Goal: Task Accomplishment & Management: Use online tool/utility

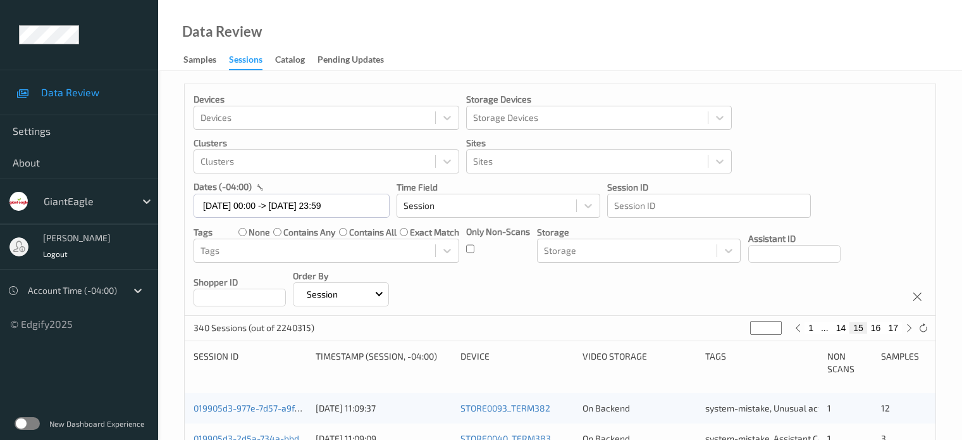
scroll to position [316, 0]
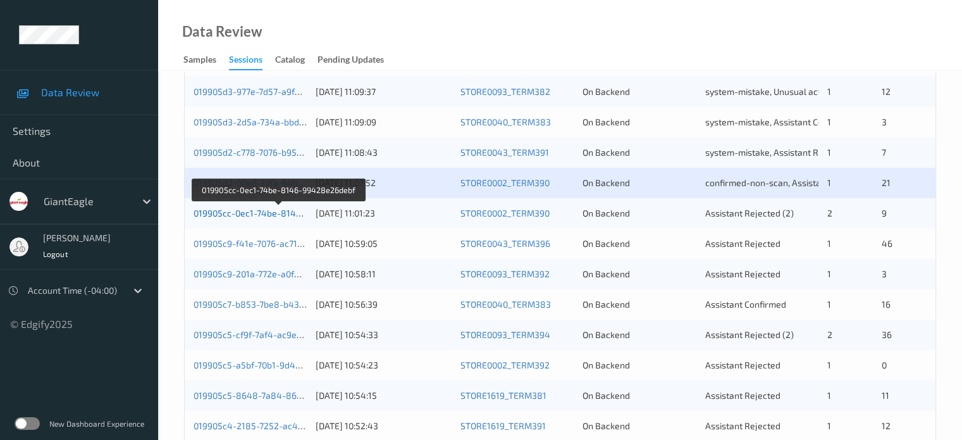
click at [252, 214] on link "019905cc-0ec1-74be-8146-99428e26debf" at bounding box center [279, 212] width 171 height 11
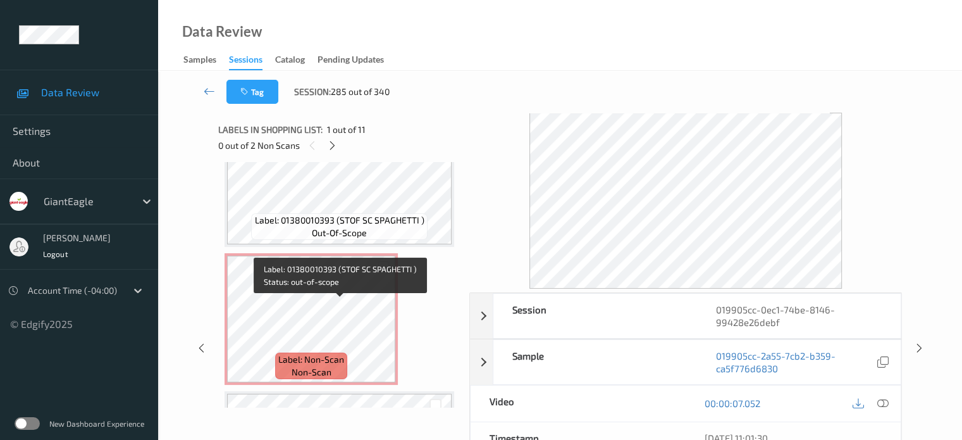
scroll to position [211, 0]
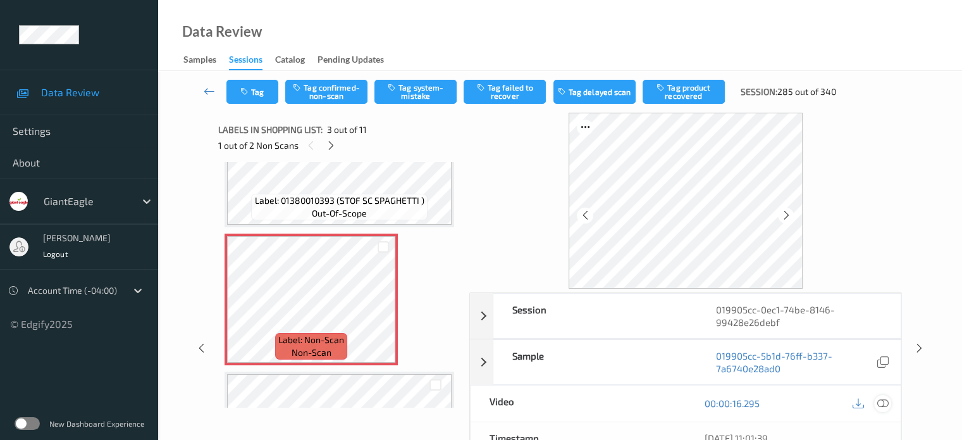
click at [883, 403] on icon at bounding box center [882, 402] width 11 height 11
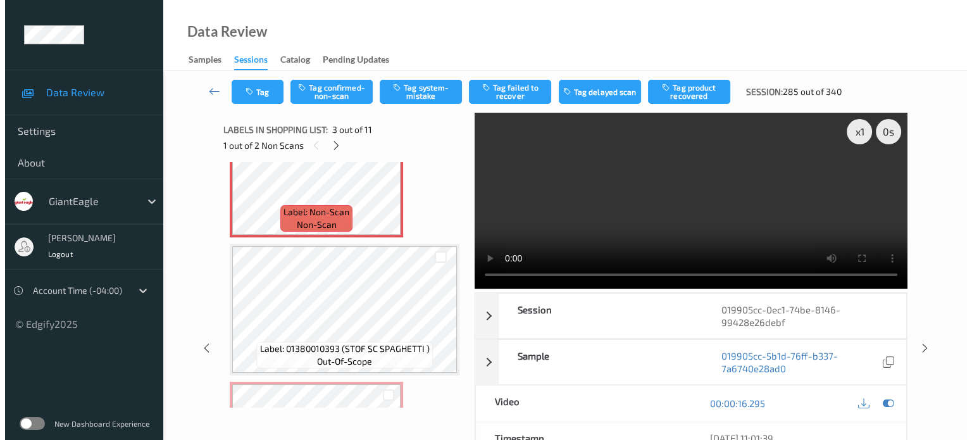
scroll to position [316, 0]
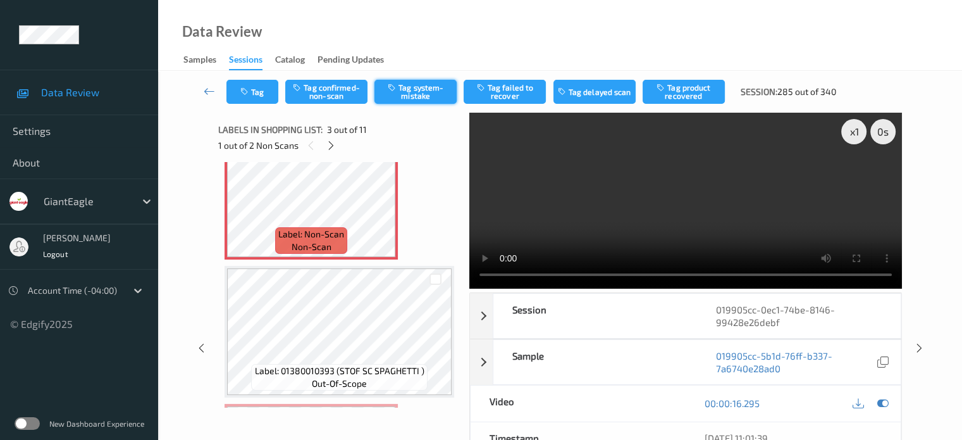
click at [413, 90] on button "Tag system-mistake" at bounding box center [415, 92] width 82 height 24
click at [254, 88] on button "Tag" at bounding box center [252, 92] width 52 height 24
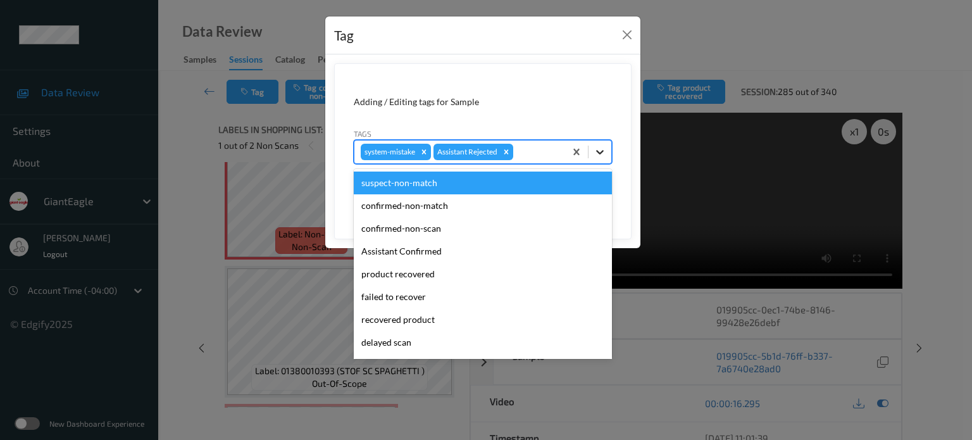
click at [600, 151] on icon at bounding box center [599, 151] width 13 height 13
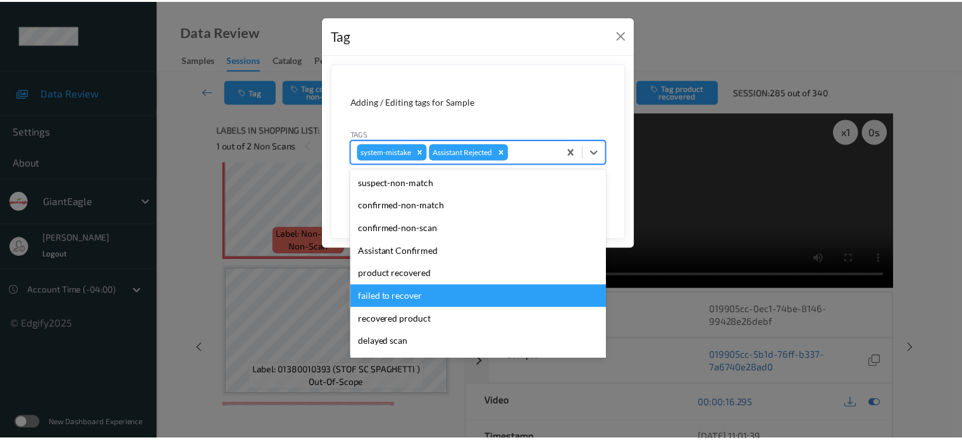
scroll to position [111, 0]
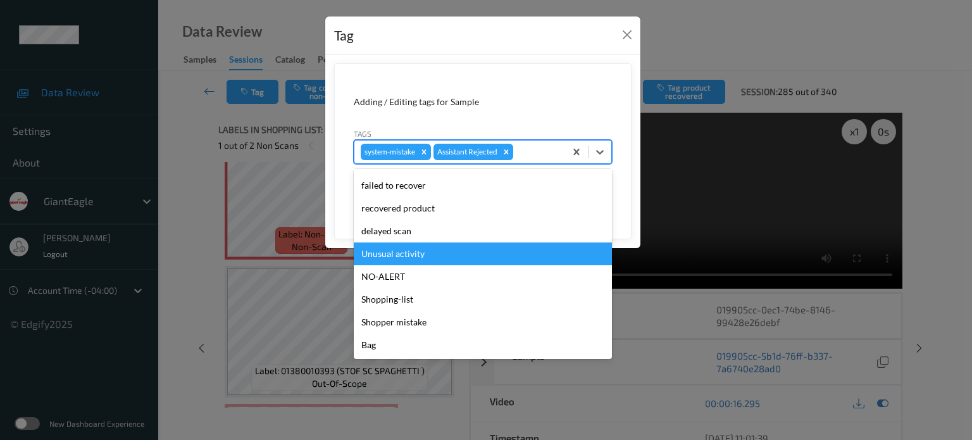
click at [391, 251] on div "Unusual activity" at bounding box center [483, 253] width 258 height 23
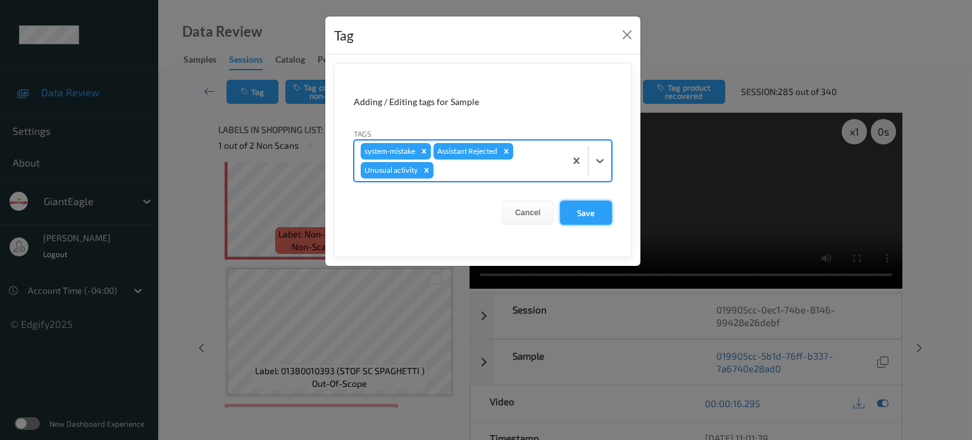
click at [584, 213] on button "Save" at bounding box center [586, 213] width 52 height 24
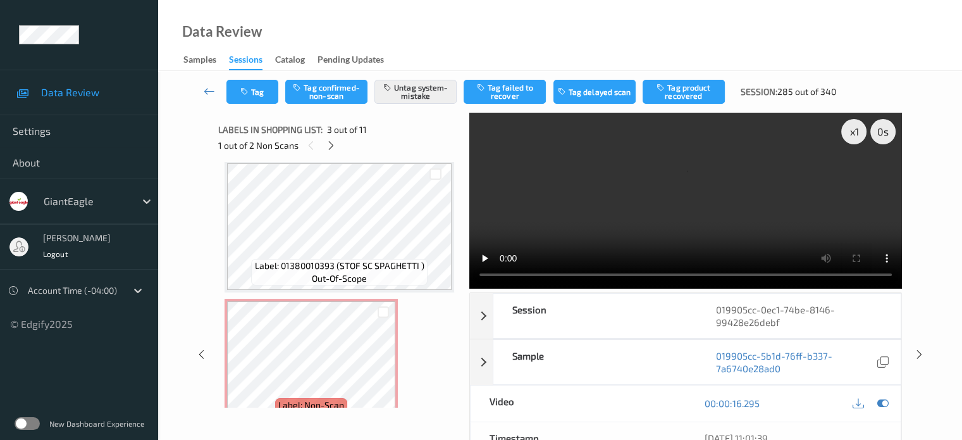
scroll to position [527, 0]
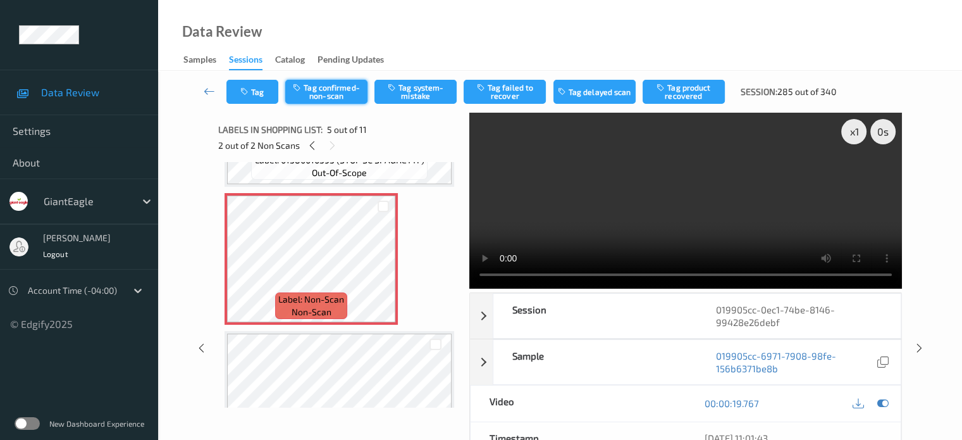
click at [319, 88] on button "Tag confirmed-non-scan" at bounding box center [326, 92] width 82 height 24
click at [502, 96] on button "Tag failed to recover" at bounding box center [505, 92] width 82 height 24
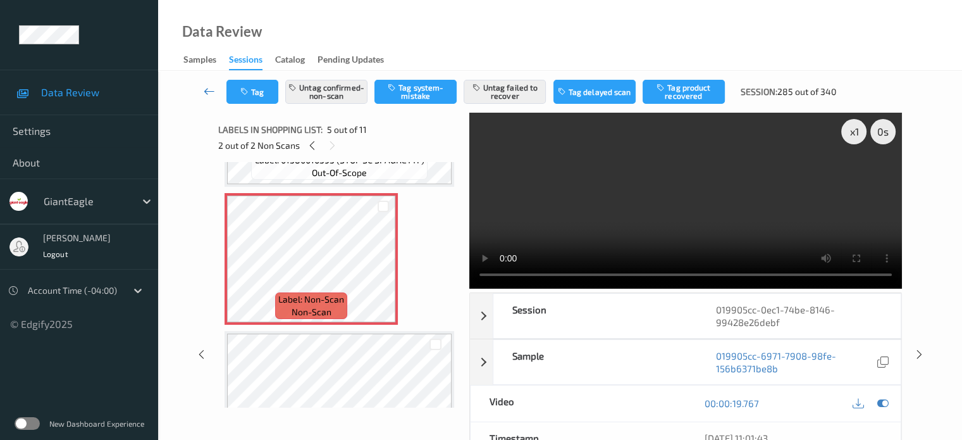
click at [206, 90] on icon at bounding box center [209, 91] width 11 height 13
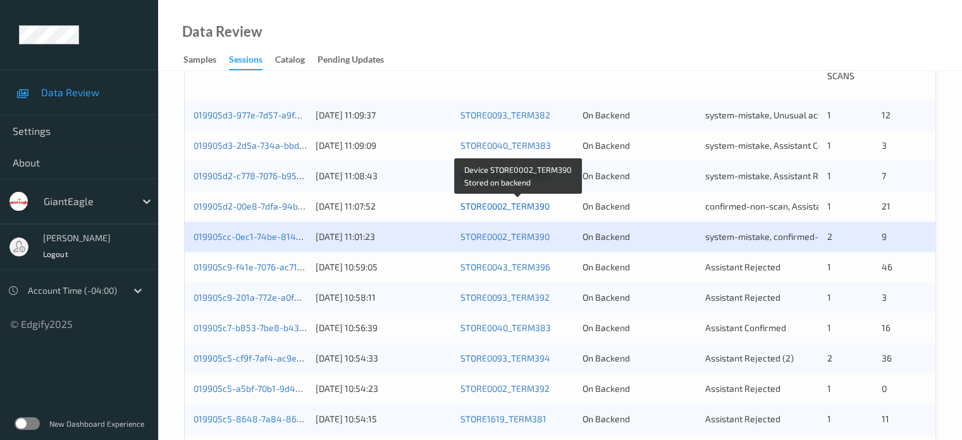
scroll to position [316, 0]
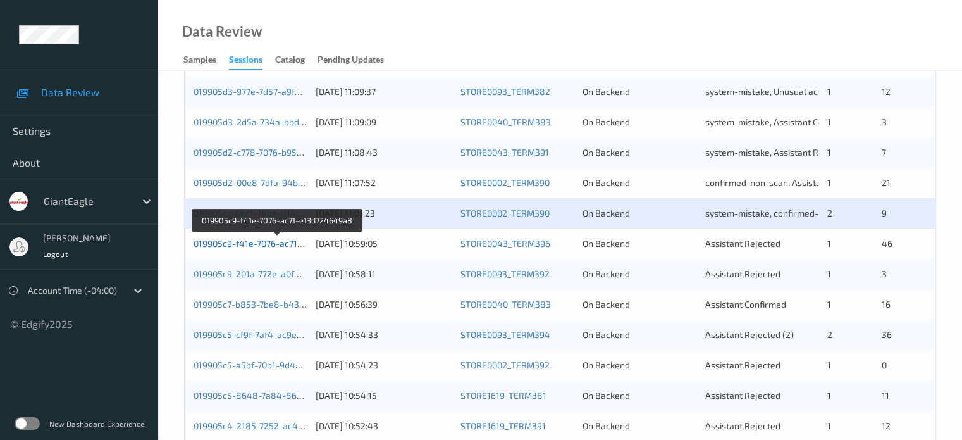
click at [272, 242] on link "019905c9-f41e-7076-ac71-e13d724649a8" at bounding box center [278, 243] width 168 height 11
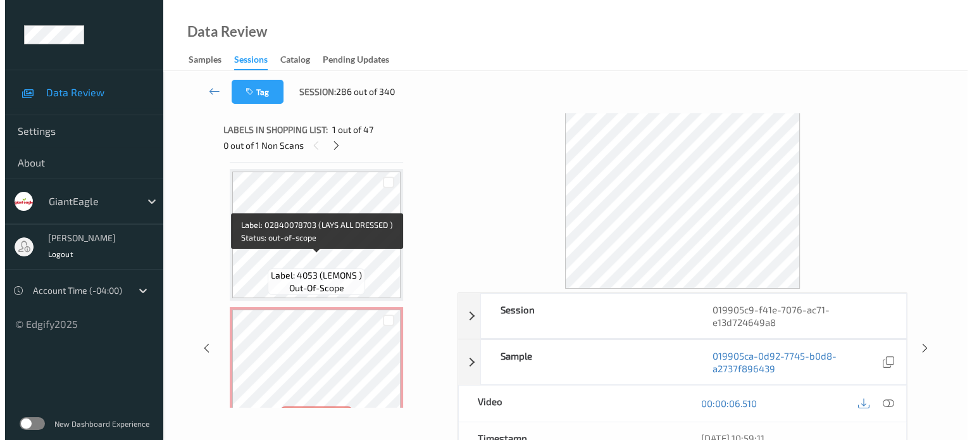
scroll to position [1898, 0]
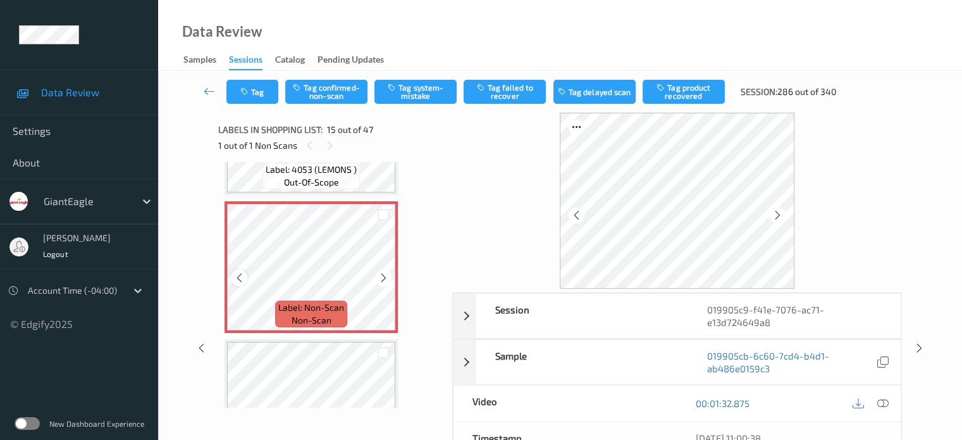
click at [240, 280] on icon at bounding box center [239, 277] width 11 height 11
click at [881, 402] on icon at bounding box center [882, 402] width 11 height 11
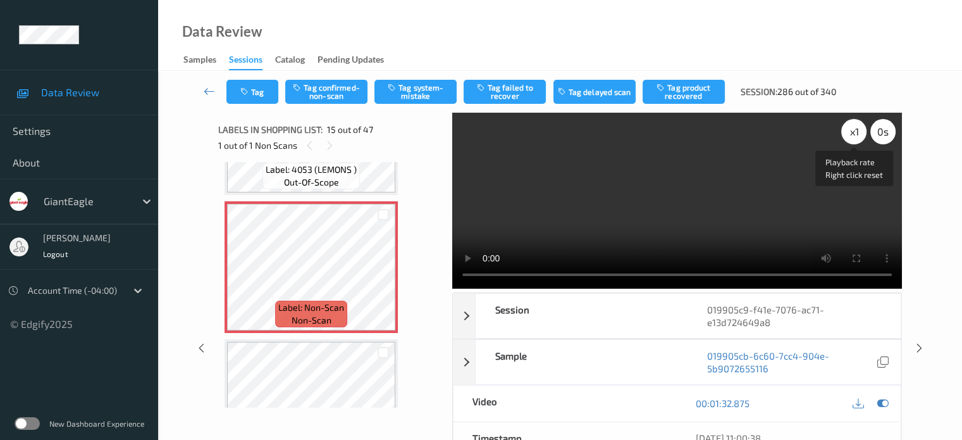
click at [855, 133] on div "x 1" at bounding box center [853, 131] width 25 height 25
click at [426, 90] on button "Tag system-mistake" at bounding box center [415, 92] width 82 height 24
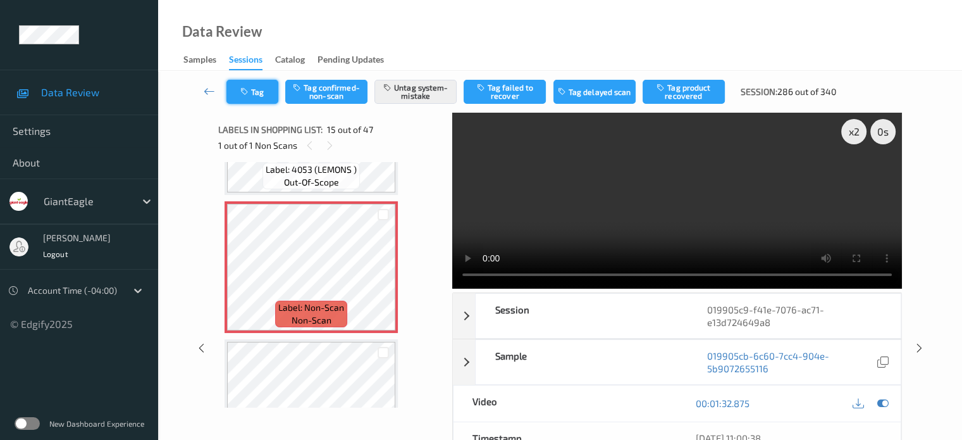
click at [249, 83] on button "Tag" at bounding box center [252, 92] width 52 height 24
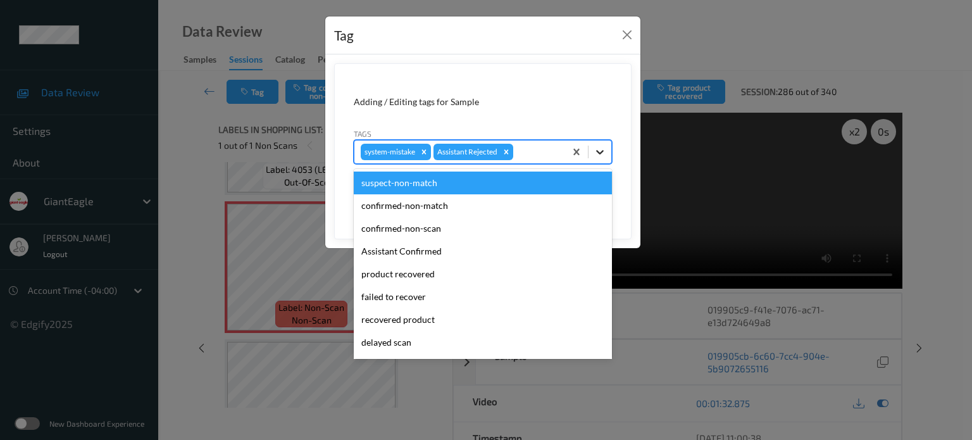
click at [600, 147] on icon at bounding box center [599, 151] width 13 height 13
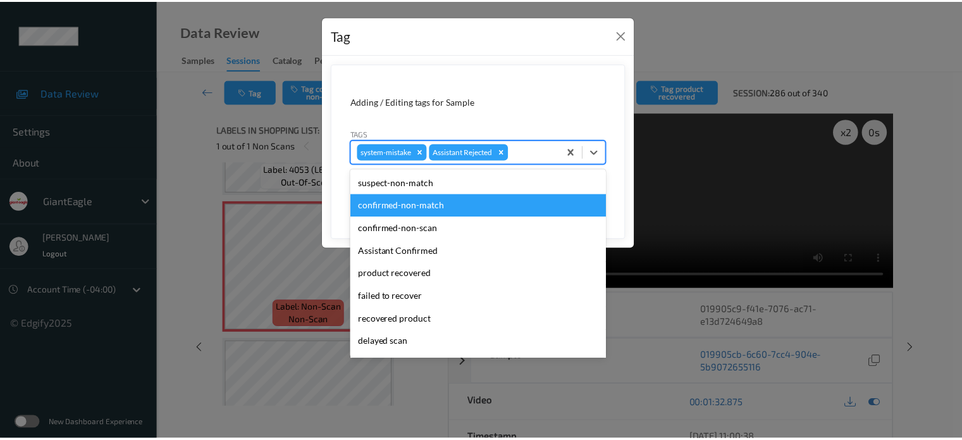
scroll to position [105, 0]
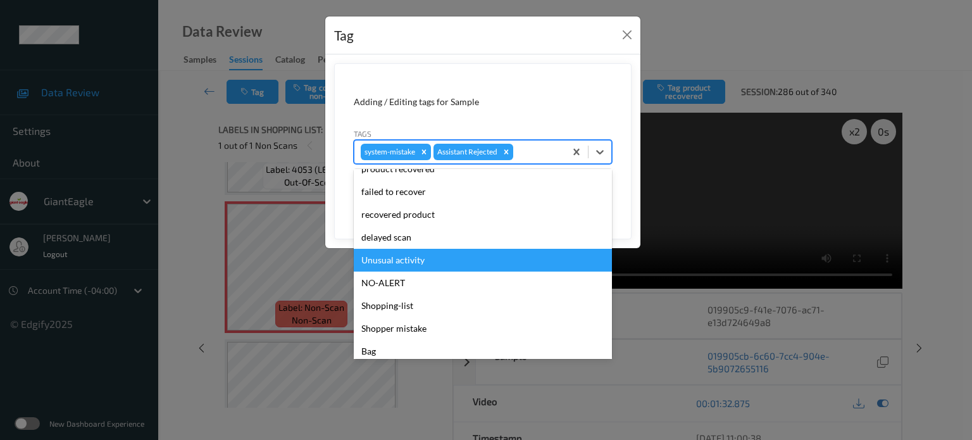
click at [392, 265] on div "Unusual activity" at bounding box center [483, 260] width 258 height 23
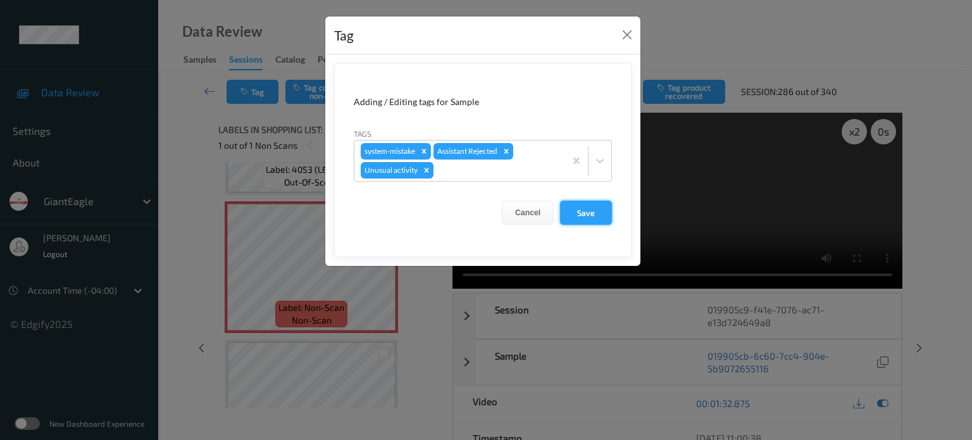
click at [586, 209] on button "Save" at bounding box center [586, 213] width 52 height 24
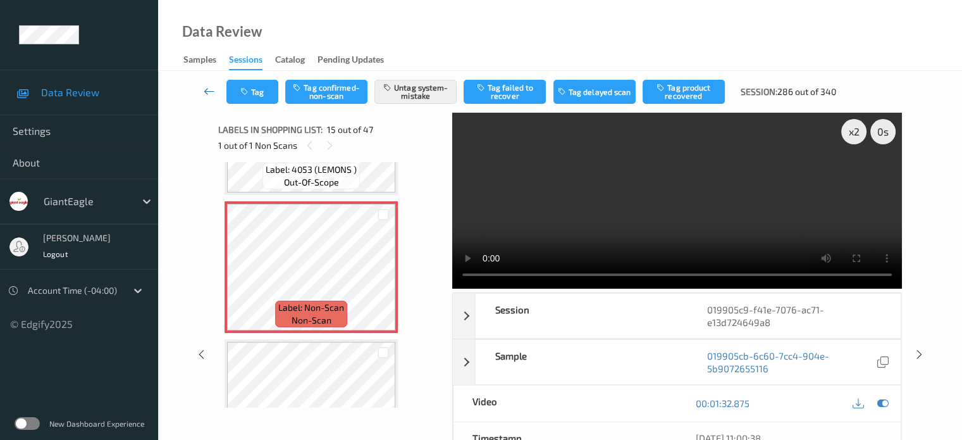
click at [207, 92] on icon at bounding box center [209, 91] width 11 height 13
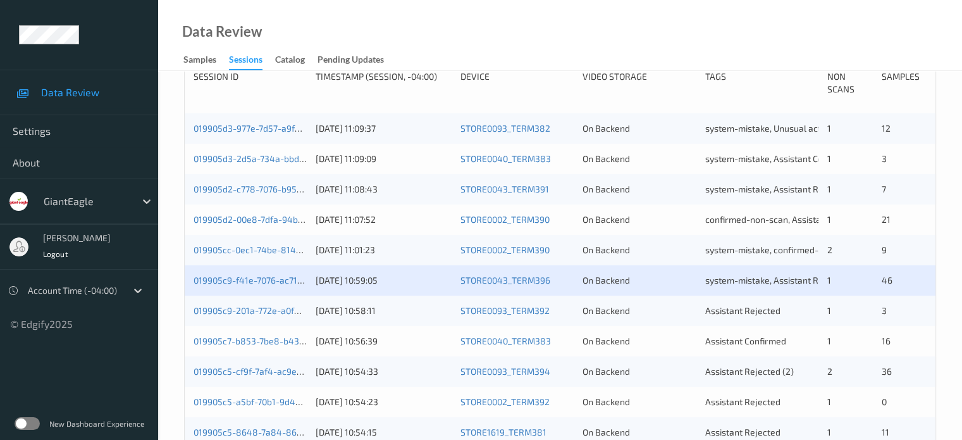
scroll to position [316, 0]
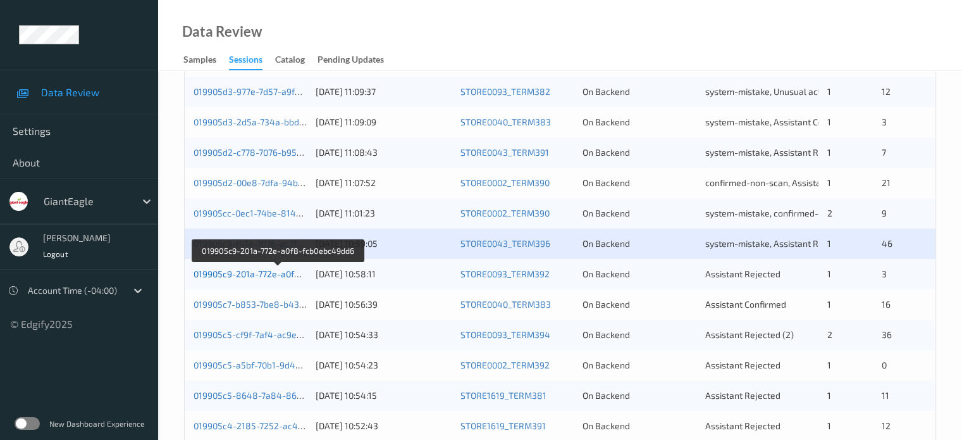
click at [251, 273] on link "019905c9-201a-772e-a0f8-fcb0ebc49dd6" at bounding box center [278, 273] width 168 height 11
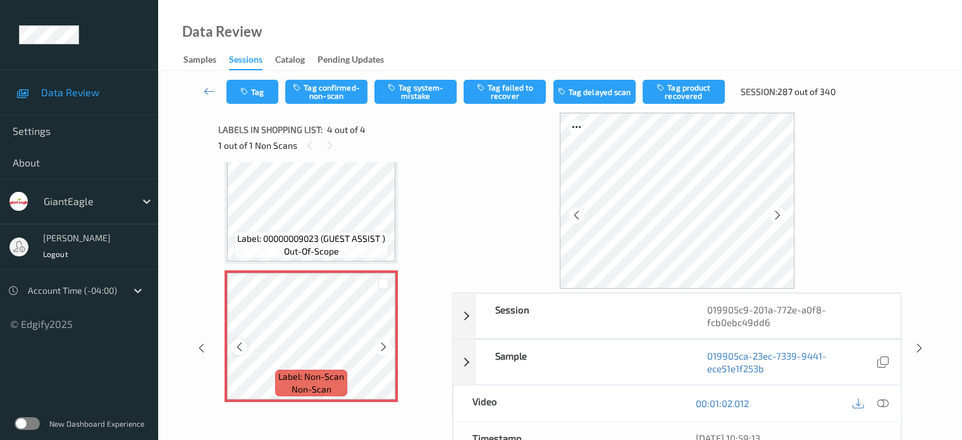
click at [238, 349] on icon at bounding box center [239, 346] width 11 height 11
click at [886, 399] on icon at bounding box center [882, 402] width 11 height 11
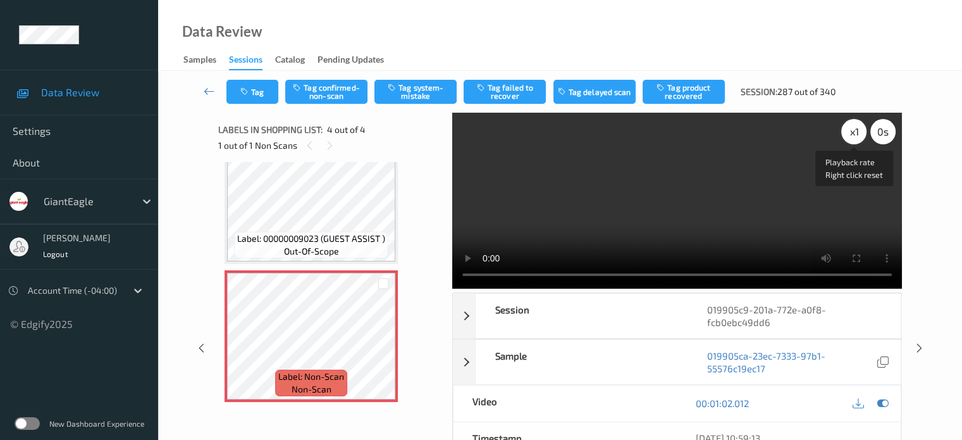
click at [852, 137] on div "x 1" at bounding box center [853, 131] width 25 height 25
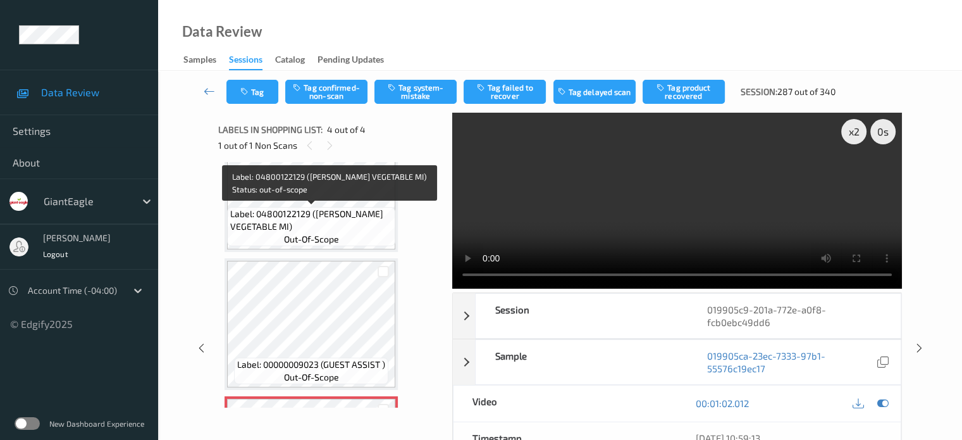
scroll to position [312, 0]
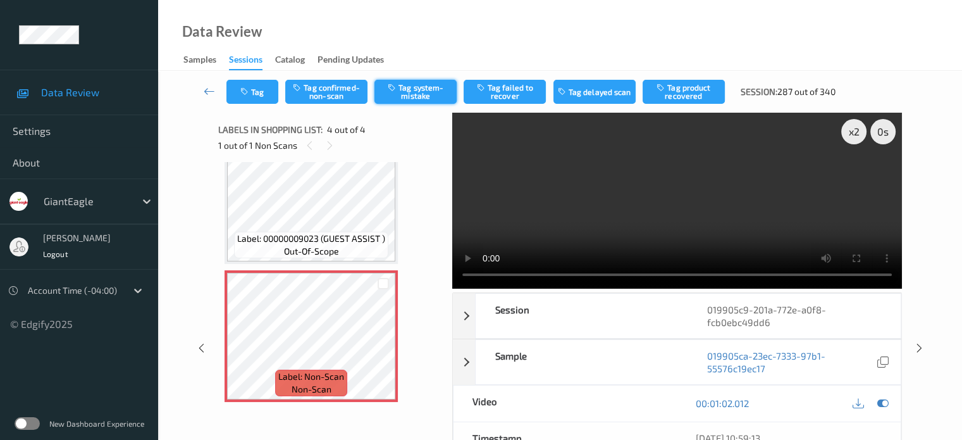
click at [411, 96] on button "Tag system-mistake" at bounding box center [415, 92] width 82 height 24
click at [253, 93] on button "Tag" at bounding box center [252, 92] width 52 height 24
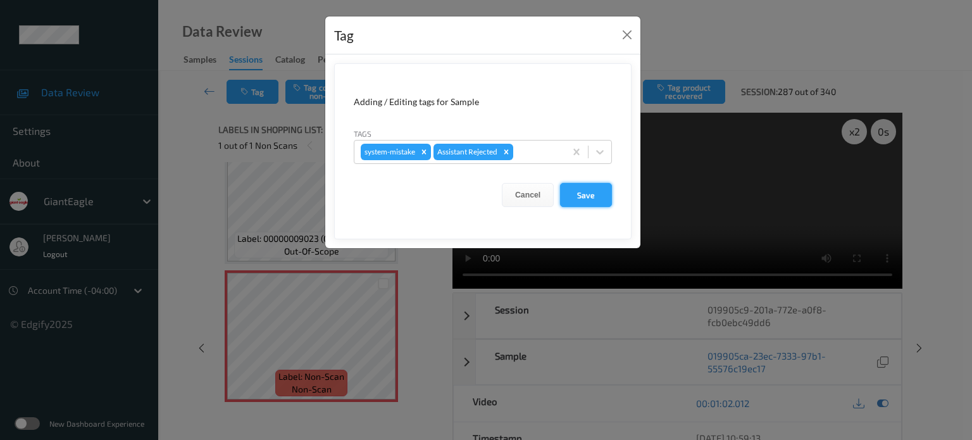
click at [581, 194] on button "Save" at bounding box center [586, 195] width 52 height 24
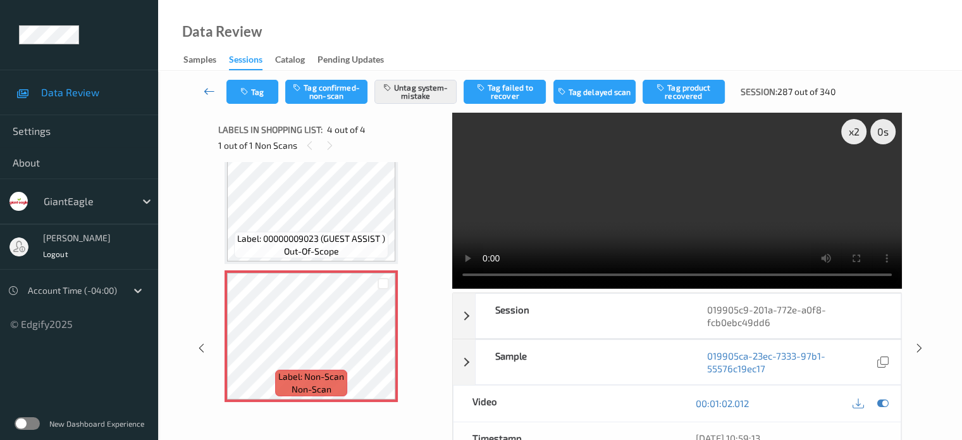
click at [209, 90] on icon at bounding box center [209, 91] width 11 height 13
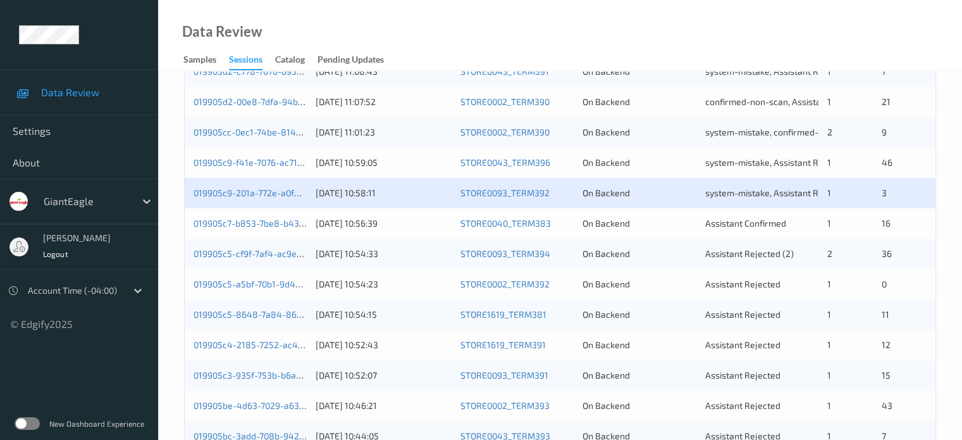
scroll to position [421, 0]
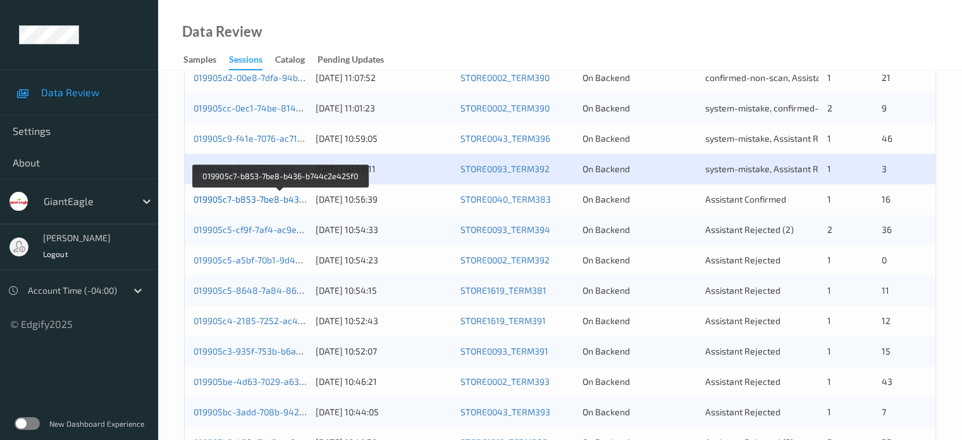
click at [247, 199] on link "019905c7-b853-7be8-b436-b744c2e425f0" at bounding box center [281, 199] width 174 height 11
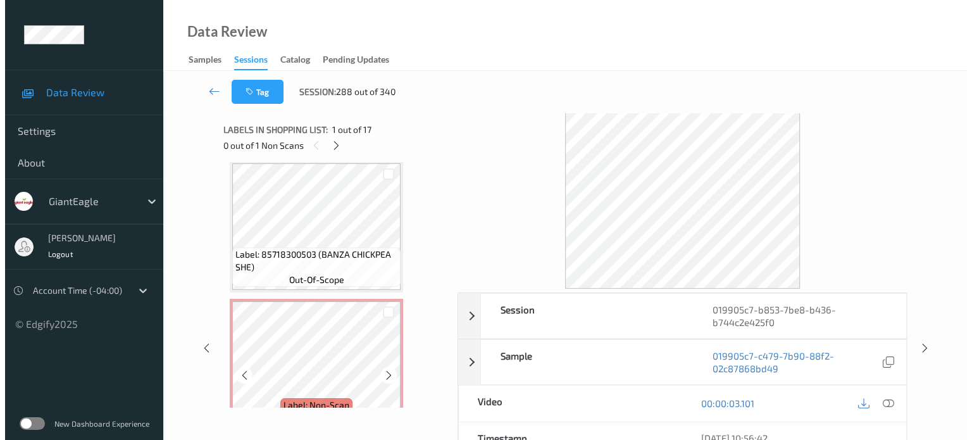
scroll to position [527, 0]
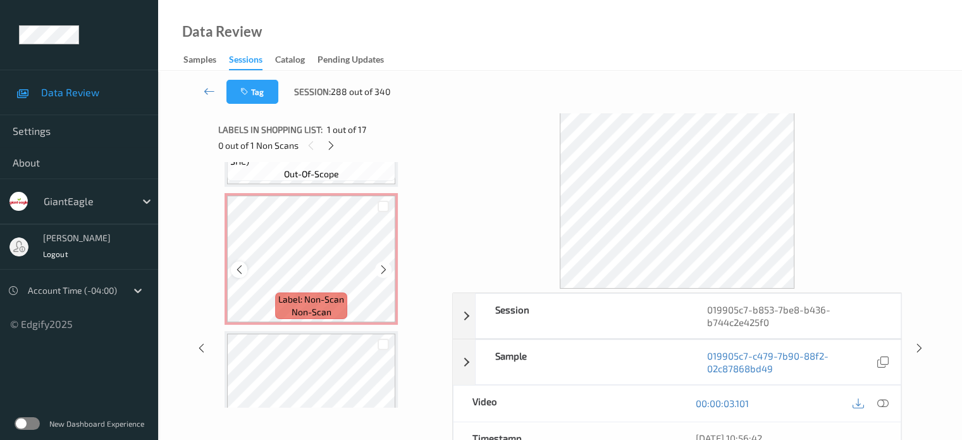
click at [239, 268] on icon at bounding box center [239, 269] width 11 height 11
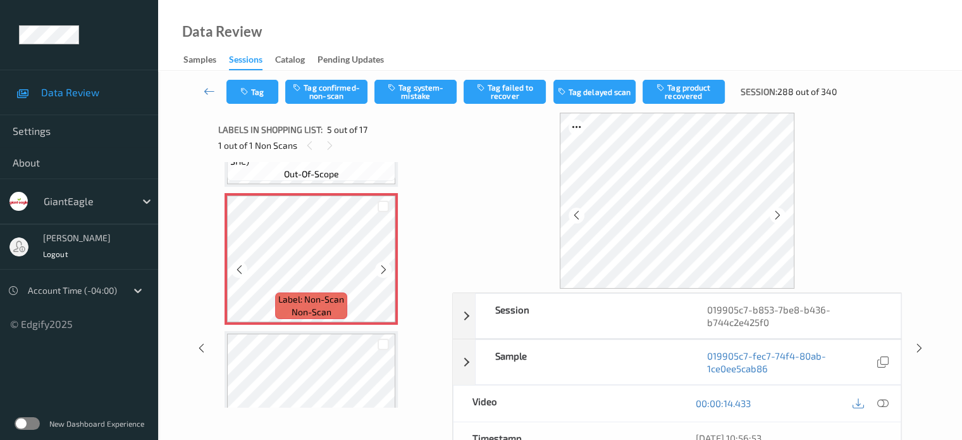
click at [239, 268] on icon at bounding box center [239, 269] width 11 height 11
click at [887, 400] on icon at bounding box center [882, 402] width 11 height 11
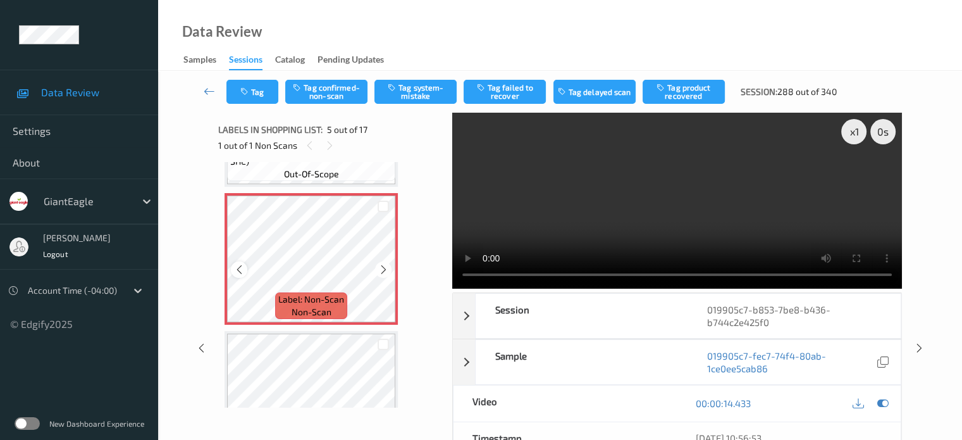
click at [237, 271] on icon at bounding box center [239, 269] width 11 height 11
click at [414, 87] on button "Tag system-mistake" at bounding box center [415, 92] width 82 height 24
click at [256, 92] on button "Tag" at bounding box center [252, 92] width 52 height 24
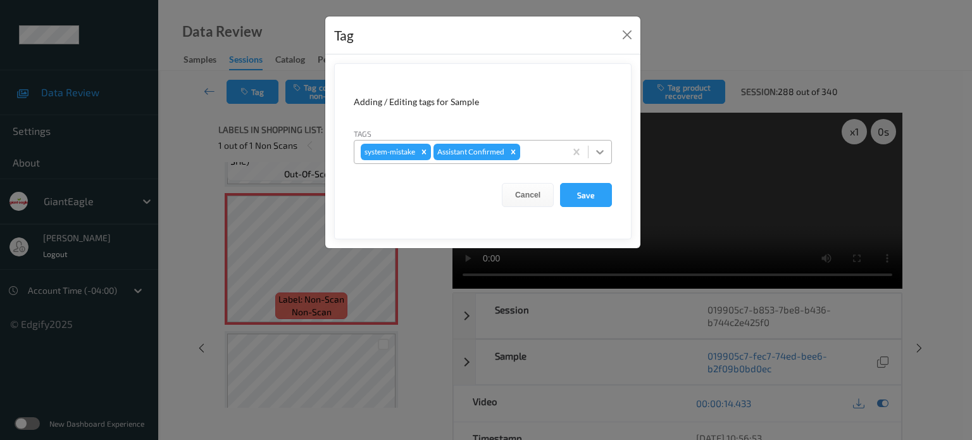
click at [600, 153] on icon at bounding box center [600, 152] width 8 height 4
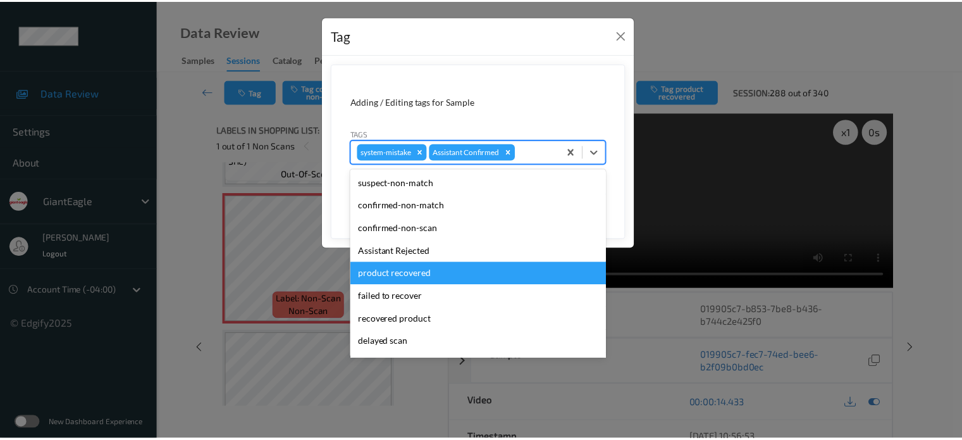
scroll to position [105, 0]
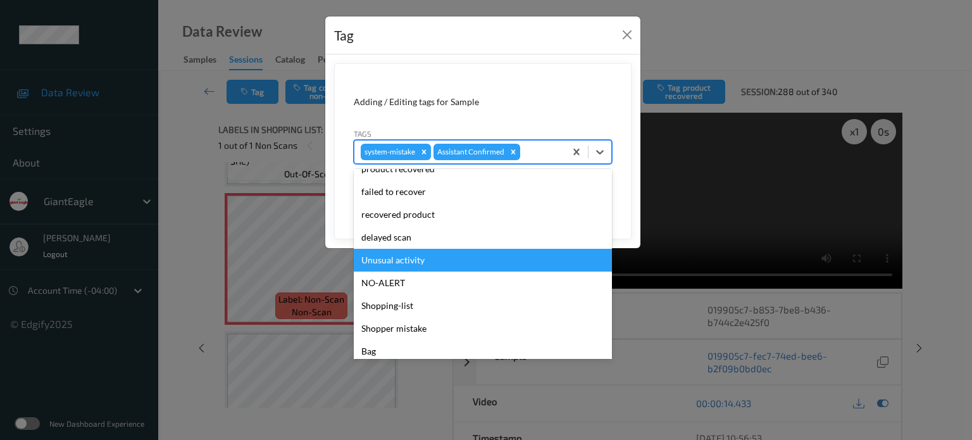
click at [397, 258] on div "Unusual activity" at bounding box center [483, 260] width 258 height 23
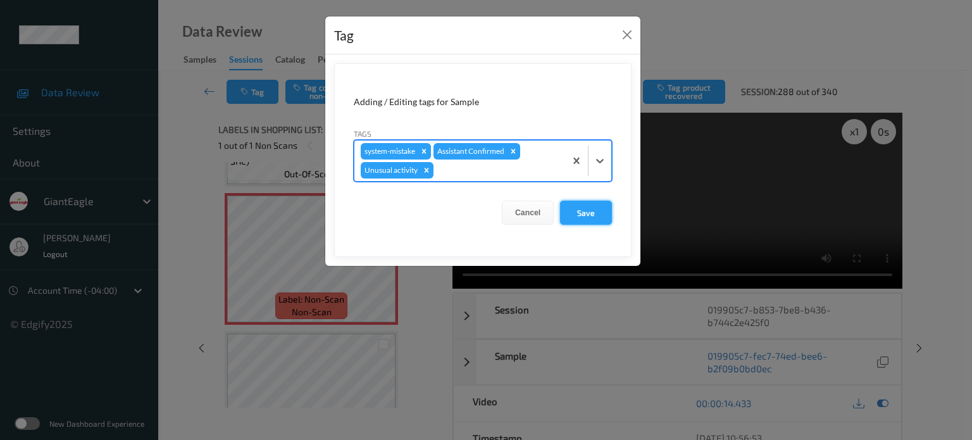
click at [590, 212] on button "Save" at bounding box center [586, 213] width 52 height 24
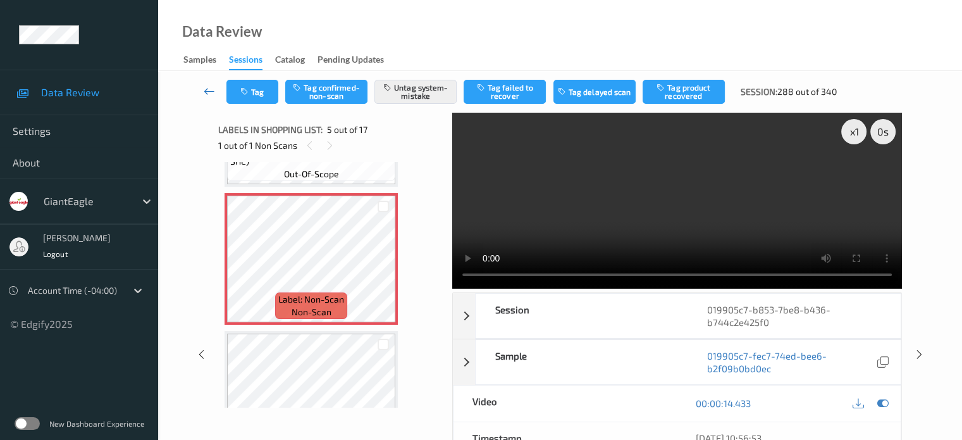
click at [207, 92] on icon at bounding box center [209, 91] width 11 height 13
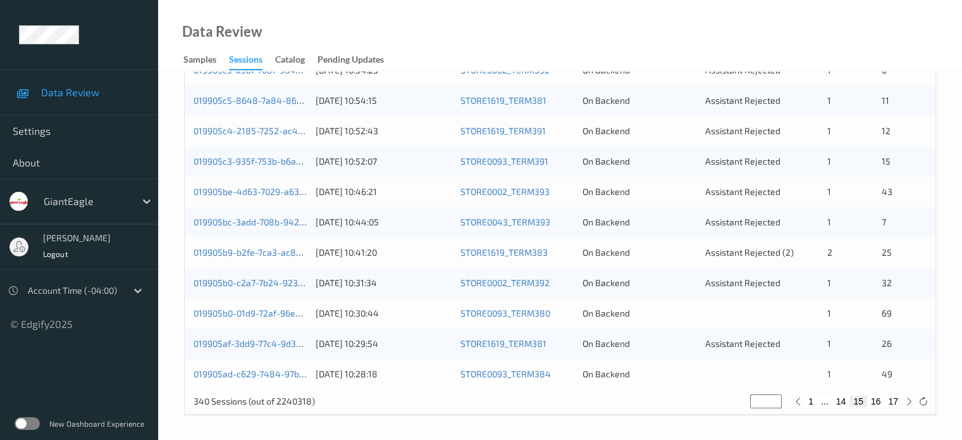
scroll to position [506, 0]
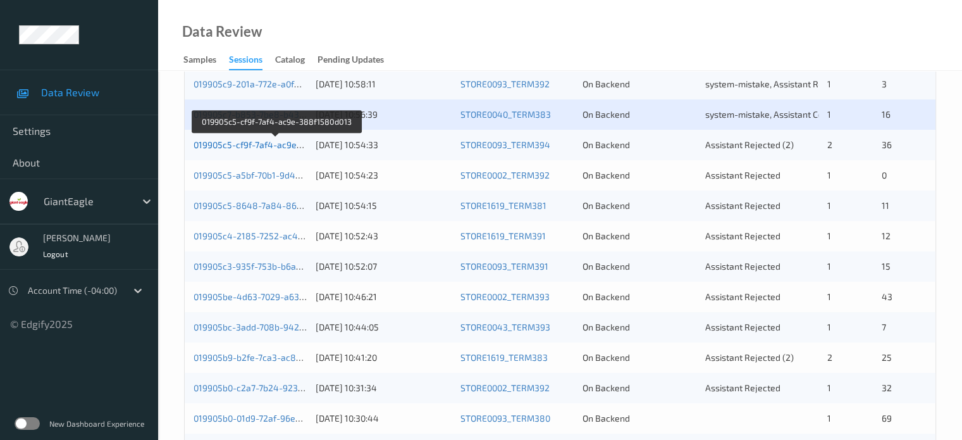
click at [248, 142] on link "019905c5-cf9f-7af4-ac9e-388f1580d013" at bounding box center [276, 144] width 165 height 11
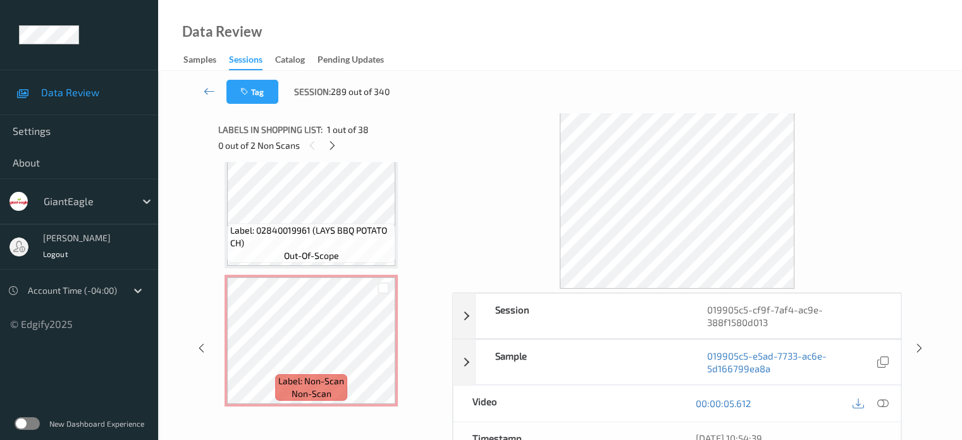
scroll to position [1792, 0]
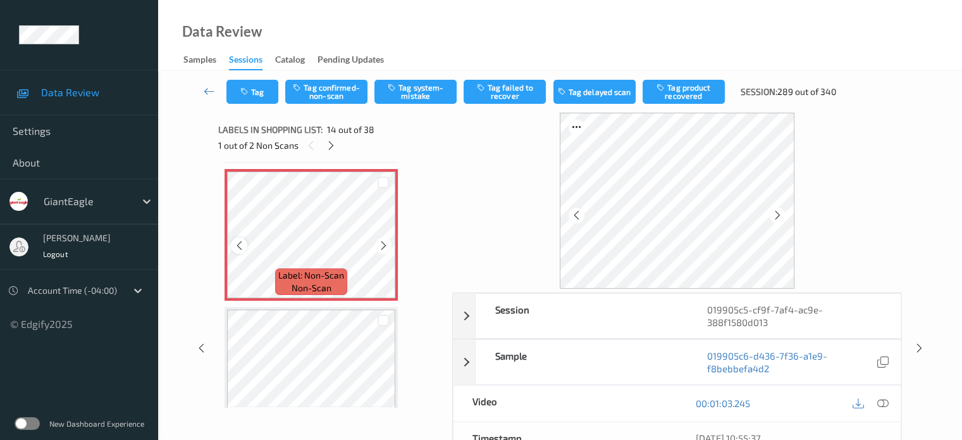
click at [234, 249] on icon at bounding box center [239, 245] width 11 height 11
click at [239, 249] on icon at bounding box center [239, 245] width 11 height 11
click at [886, 403] on icon at bounding box center [882, 402] width 11 height 11
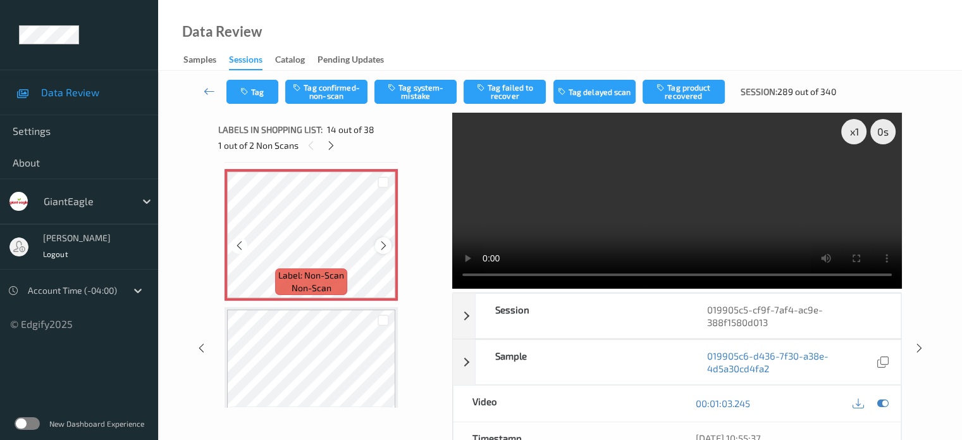
click at [383, 247] on icon at bounding box center [383, 245] width 11 height 11
click at [234, 245] on icon at bounding box center [239, 245] width 11 height 11
click at [851, 134] on div "x 1" at bounding box center [853, 131] width 25 height 25
click at [424, 93] on button "Tag system-mistake" at bounding box center [415, 92] width 82 height 24
click at [258, 96] on button "Tag" at bounding box center [252, 92] width 52 height 24
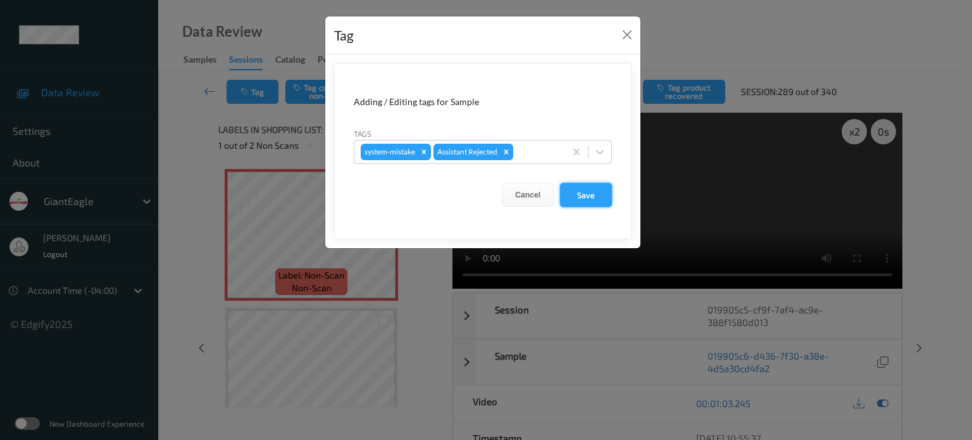
click at [585, 192] on button "Save" at bounding box center [586, 195] width 52 height 24
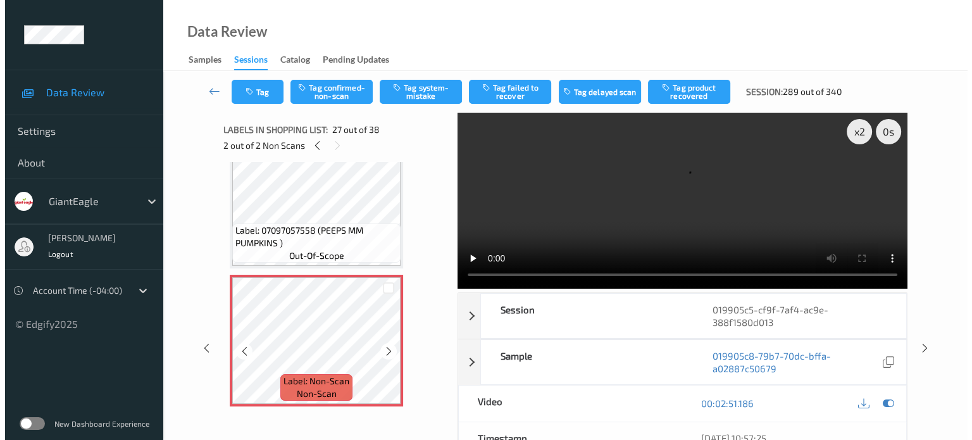
scroll to position [3584, 0]
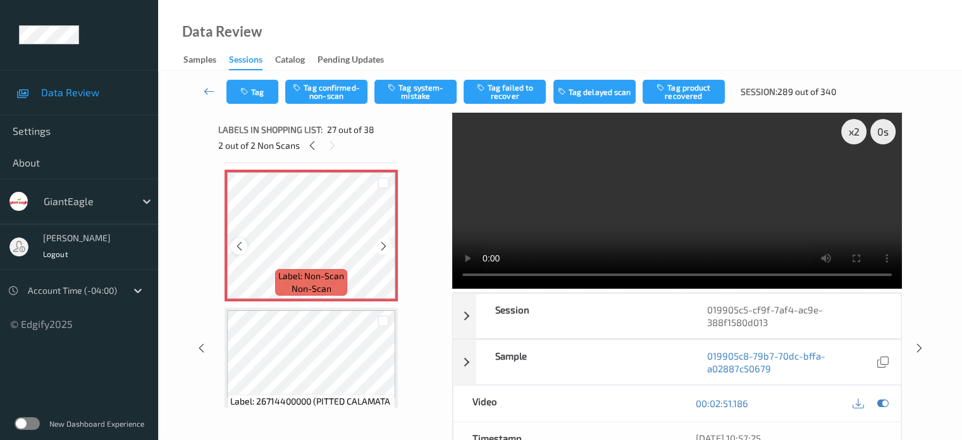
click at [240, 247] on icon at bounding box center [239, 245] width 11 height 11
click at [417, 95] on button "Tag system-mistake" at bounding box center [415, 92] width 82 height 24
click at [261, 96] on button "Tag" at bounding box center [252, 92] width 52 height 24
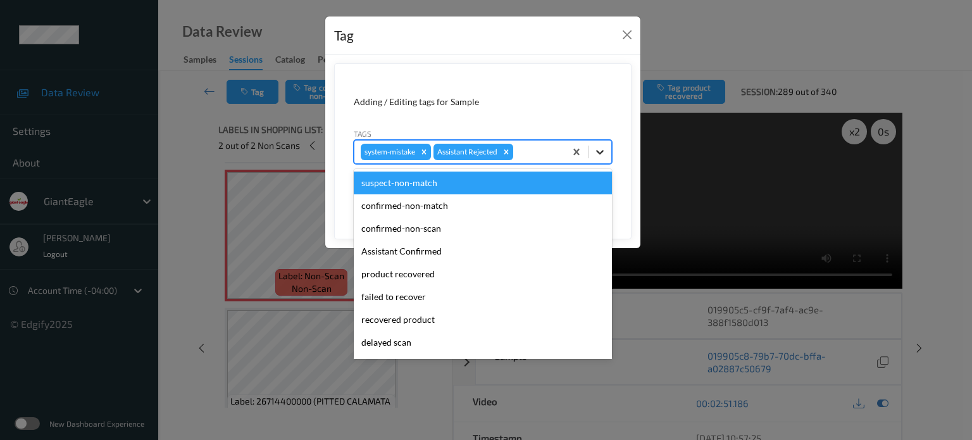
click at [597, 154] on icon at bounding box center [599, 151] width 13 height 13
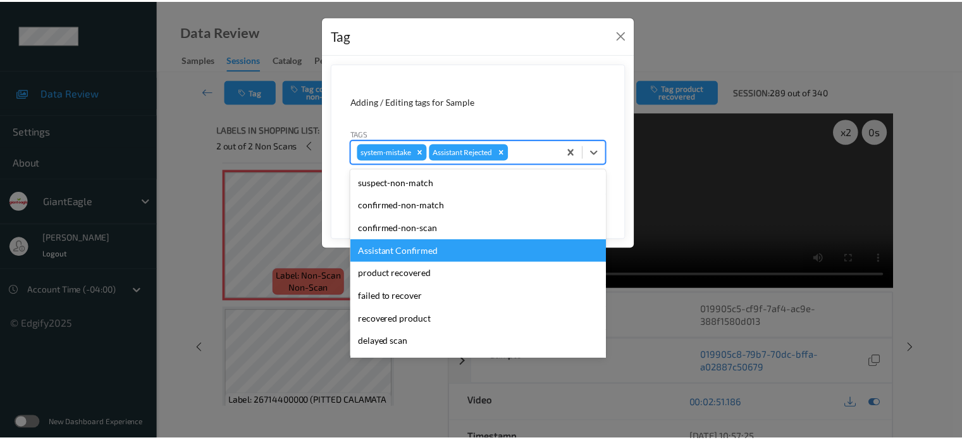
scroll to position [105, 0]
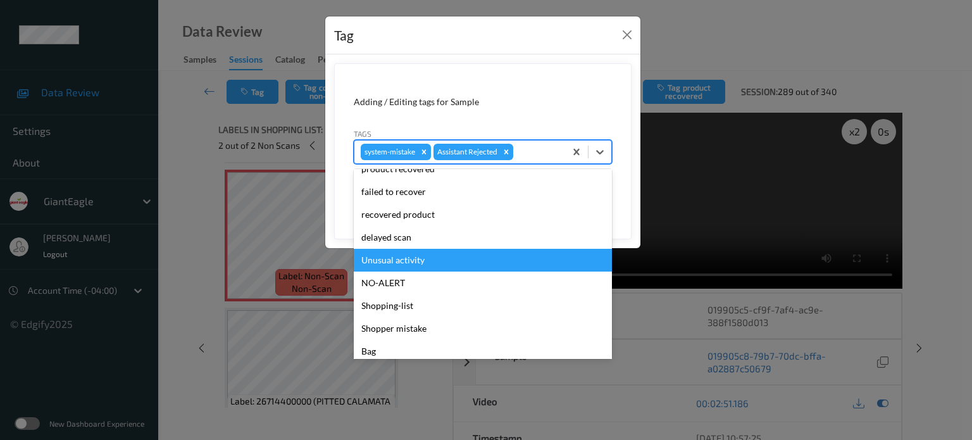
click at [403, 261] on div "Unusual activity" at bounding box center [483, 260] width 258 height 23
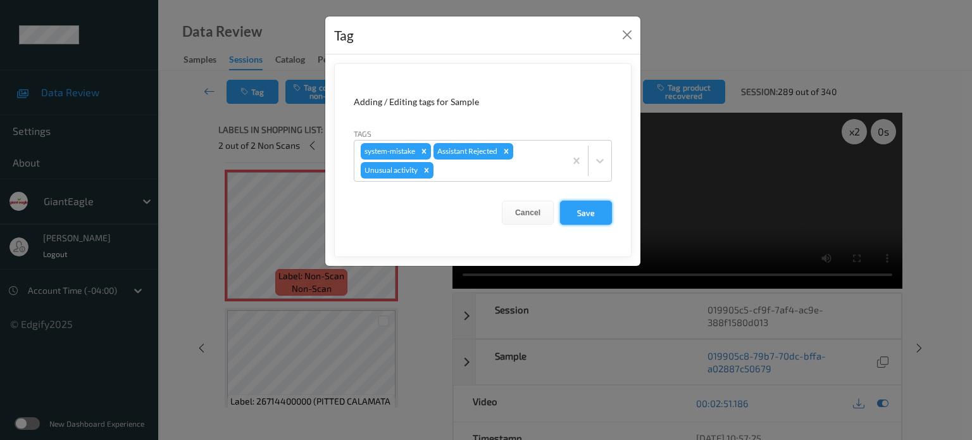
click at [585, 209] on button "Save" at bounding box center [586, 213] width 52 height 24
